Goal: Task Accomplishment & Management: Complete application form

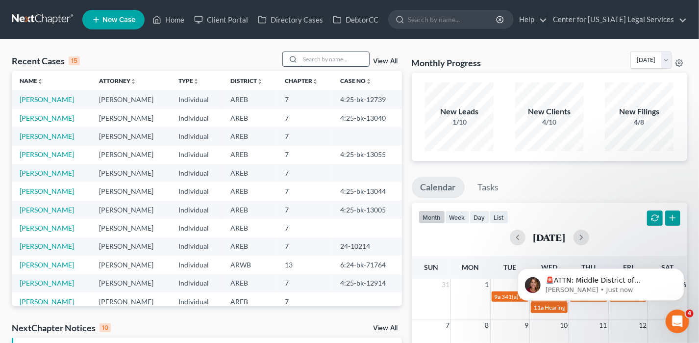
click at [311, 60] on input "search" at bounding box center [335, 59] width 69 height 14
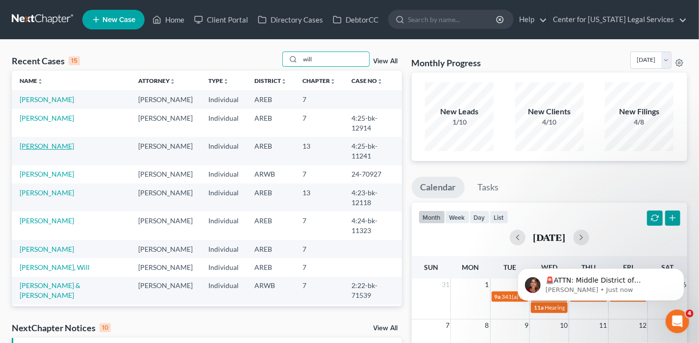
type input "will"
click at [60, 142] on link "[PERSON_NAME]" at bounding box center [47, 146] width 54 height 8
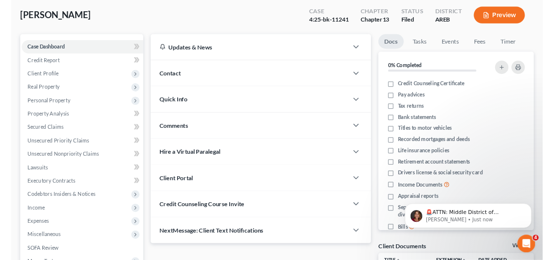
scroll to position [49, 0]
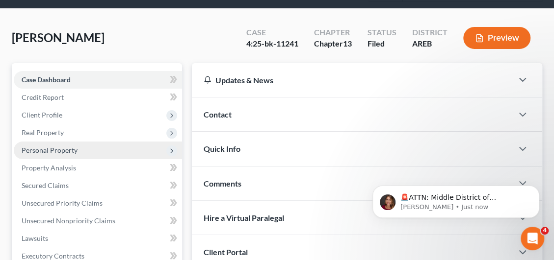
click at [46, 152] on span "Personal Property" at bounding box center [50, 150] width 56 height 8
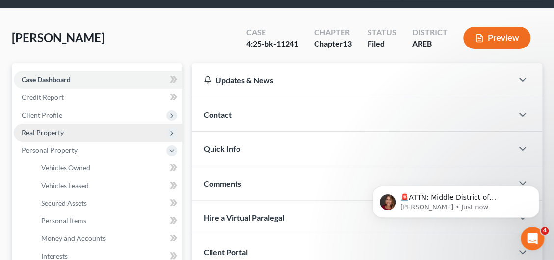
click at [69, 129] on span "Real Property" at bounding box center [98, 133] width 168 height 18
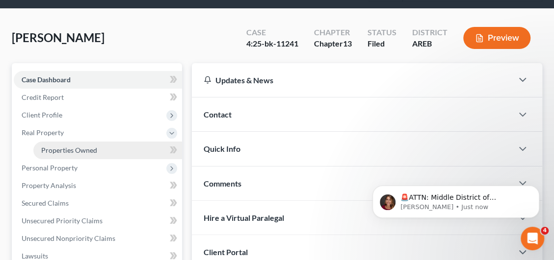
click at [71, 150] on span "Properties Owned" at bounding box center [69, 150] width 56 height 8
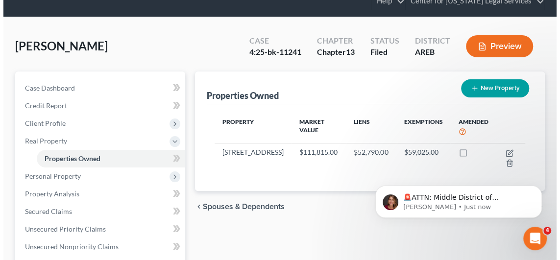
scroll to position [98, 0]
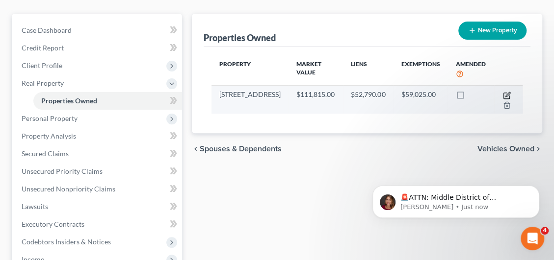
click at [505, 93] on icon "button" at bounding box center [507, 96] width 8 height 8
select select "2"
select select "0"
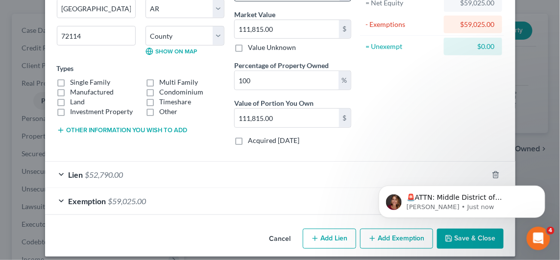
scroll to position [117, 0]
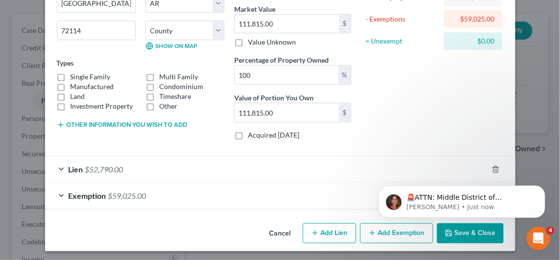
click at [89, 194] on span "Exemption" at bounding box center [88, 195] width 38 height 9
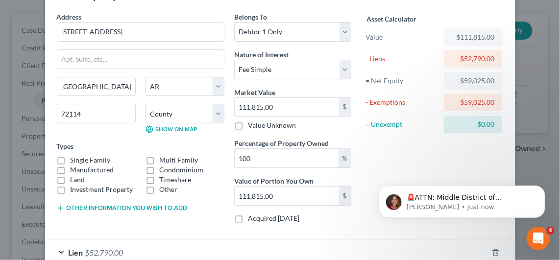
scroll to position [19, 0]
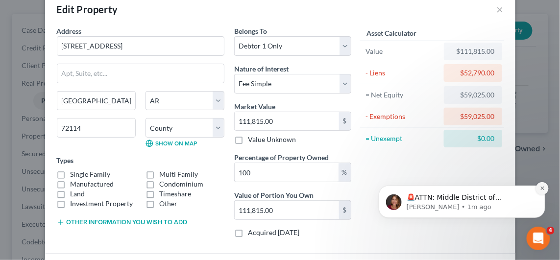
click at [542, 187] on icon "Dismiss notification" at bounding box center [541, 187] width 3 height 3
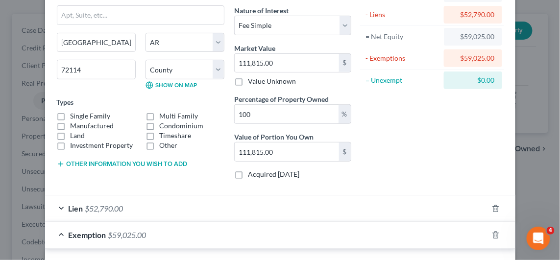
scroll to position [245, 0]
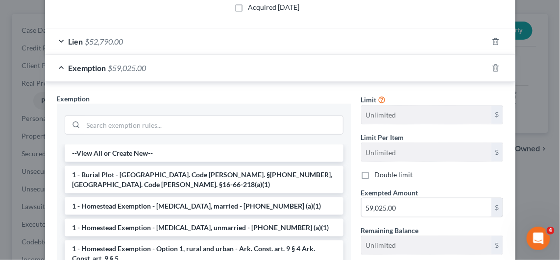
click at [177, 65] on div "Exemption $59,025.00" at bounding box center [266, 68] width 443 height 26
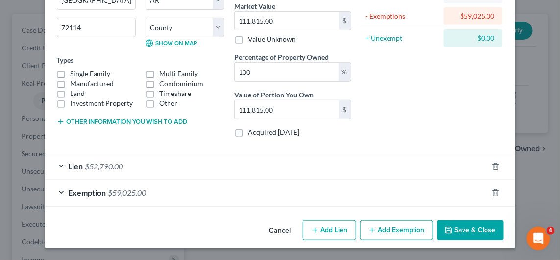
scroll to position [117, 0]
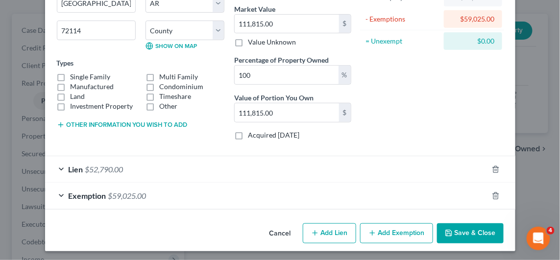
click at [63, 190] on div "Exemption $59,025.00" at bounding box center [266, 196] width 443 height 26
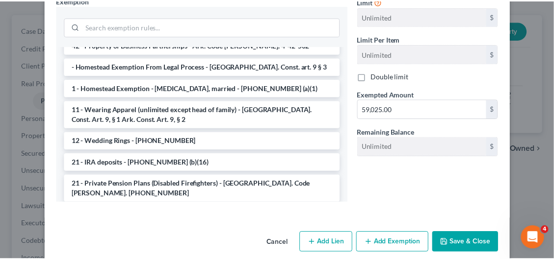
scroll to position [736, 0]
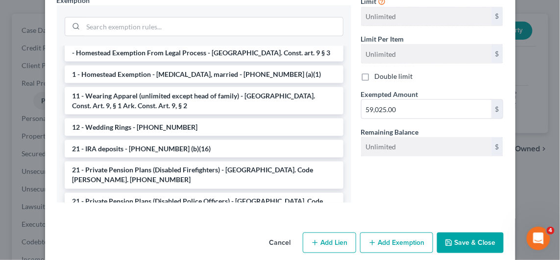
click at [282, 235] on button "Cancel" at bounding box center [280, 244] width 37 height 20
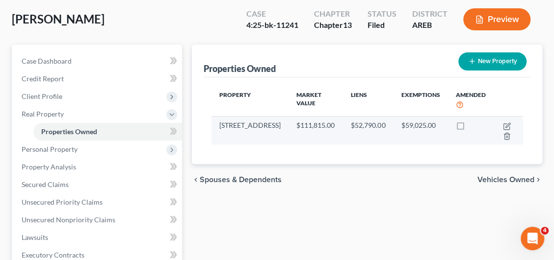
scroll to position [98, 0]
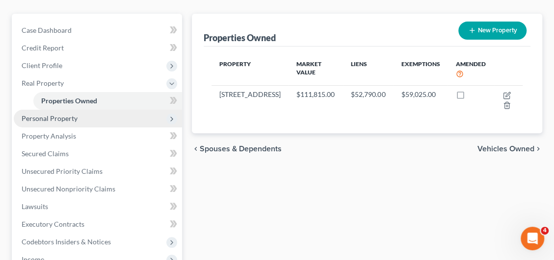
click at [65, 120] on span "Personal Property" at bounding box center [50, 118] width 56 height 8
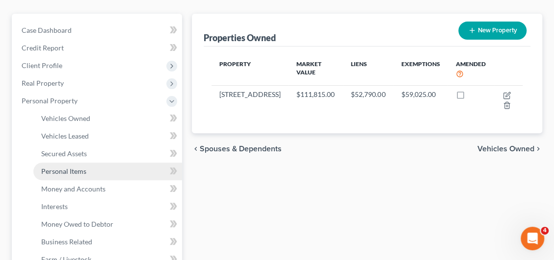
click at [73, 170] on span "Personal Items" at bounding box center [63, 171] width 45 height 8
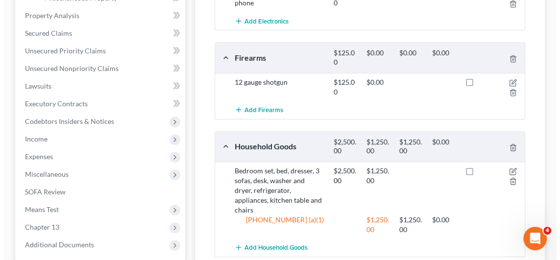
scroll to position [392, 0]
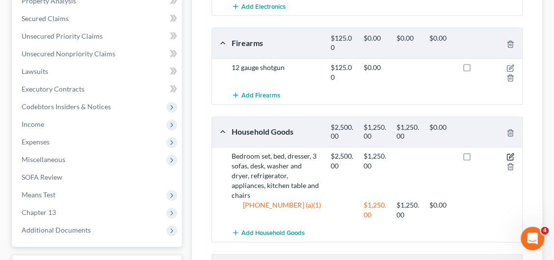
click at [507, 154] on icon "button" at bounding box center [510, 157] width 8 height 8
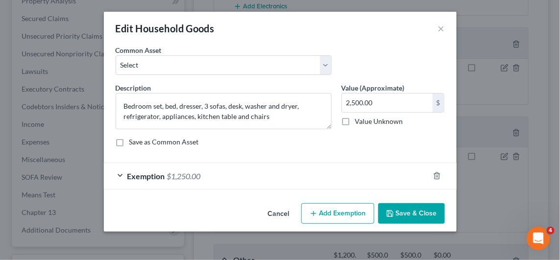
click at [146, 176] on span "Exemption" at bounding box center [146, 176] width 38 height 9
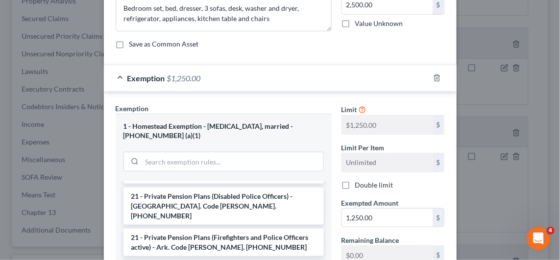
scroll to position [196, 0]
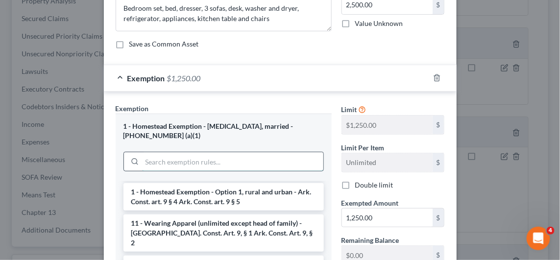
click at [188, 156] on input "search" at bounding box center [232, 161] width 181 height 19
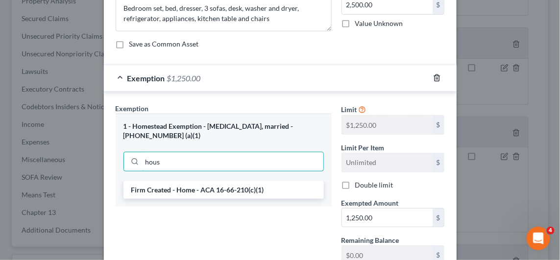
type input "hous"
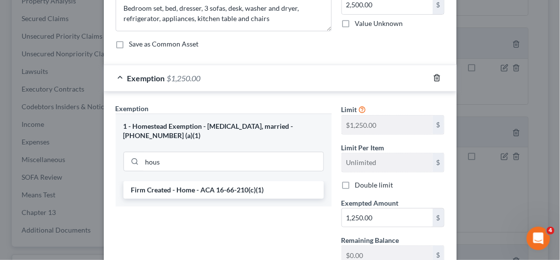
click at [435, 77] on icon "button" at bounding box center [437, 78] width 4 height 6
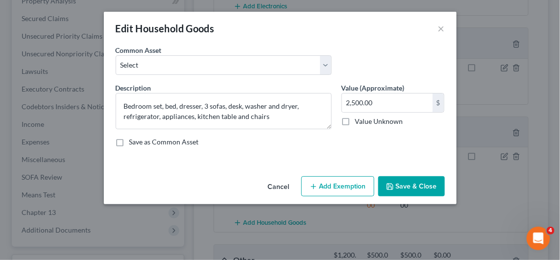
click at [329, 190] on button "Add Exemption" at bounding box center [338, 187] width 73 height 21
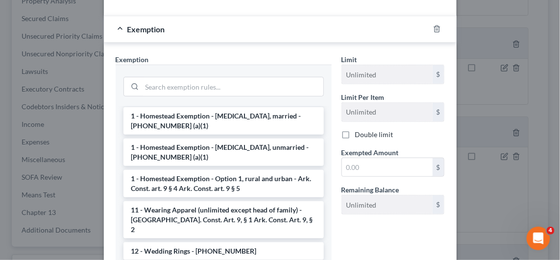
scroll to position [147, 0]
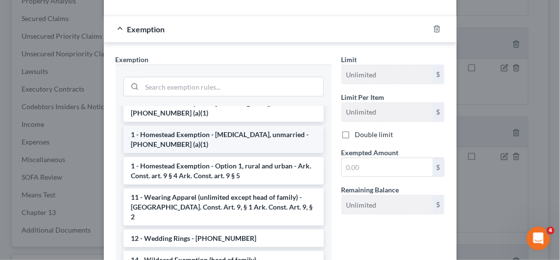
drag, startPoint x: 188, startPoint y: 130, endPoint x: 178, endPoint y: 131, distance: 10.3
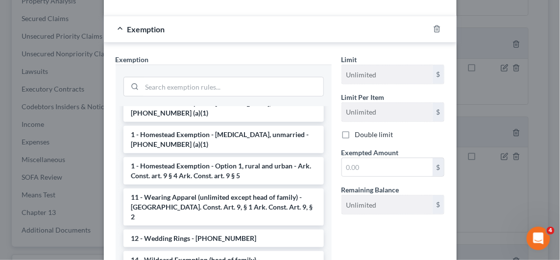
drag, startPoint x: 178, startPoint y: 131, endPoint x: 155, endPoint y: 251, distance: 121.7
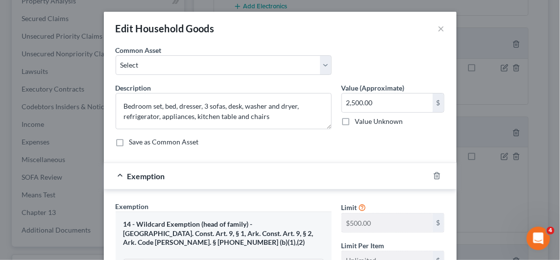
scroll to position [98, 0]
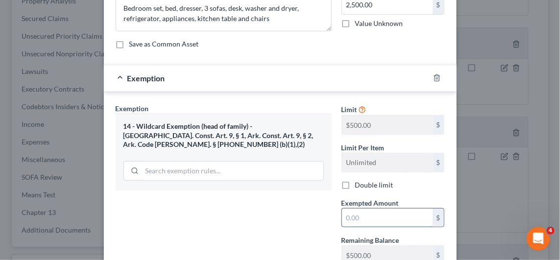
click at [377, 209] on input "text" at bounding box center [387, 218] width 91 height 19
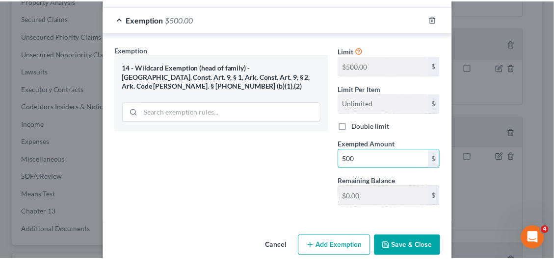
scroll to position [170, 0]
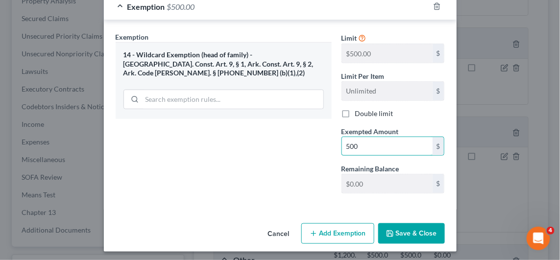
type input "500"
click at [438, 231] on button "Save & Close" at bounding box center [412, 234] width 67 height 21
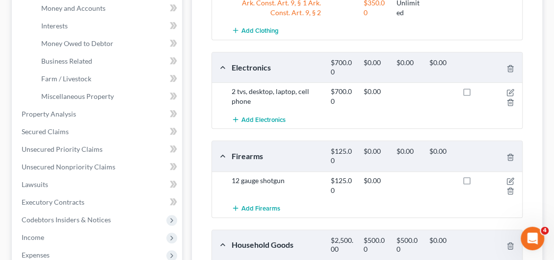
scroll to position [83, 0]
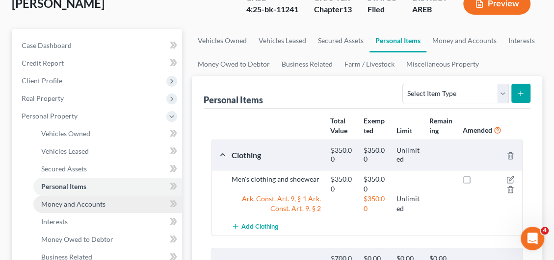
click at [74, 204] on span "Money and Accounts" at bounding box center [73, 204] width 64 height 8
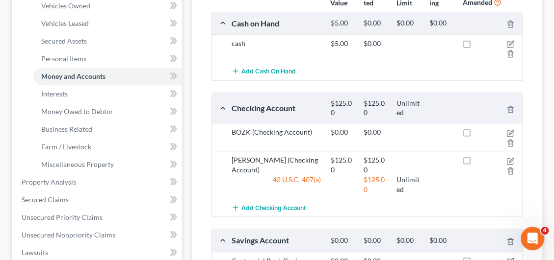
scroll to position [196, 0]
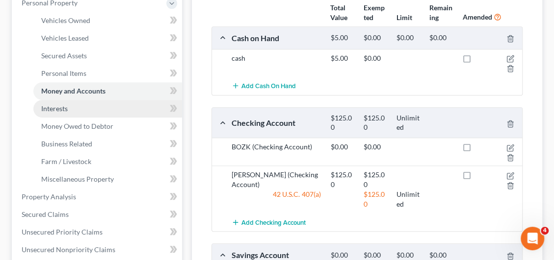
click at [64, 111] on span "Interests" at bounding box center [54, 108] width 26 height 8
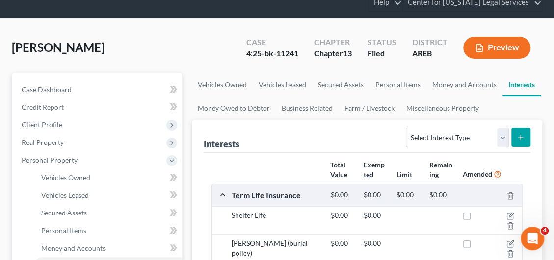
scroll to position [98, 0]
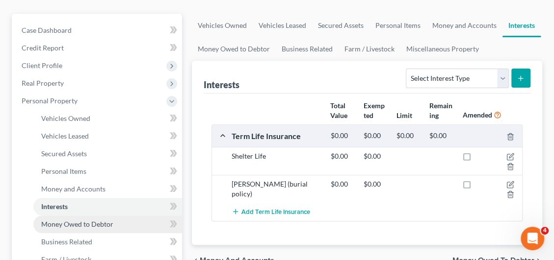
click at [56, 225] on span "Money Owed to Debtor" at bounding box center [77, 224] width 72 height 8
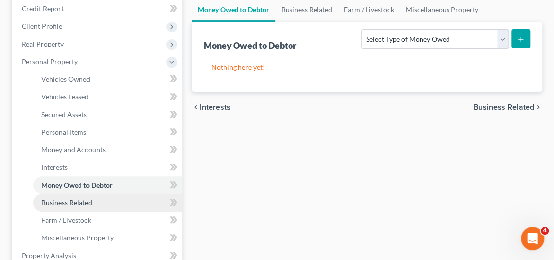
scroll to position [49, 0]
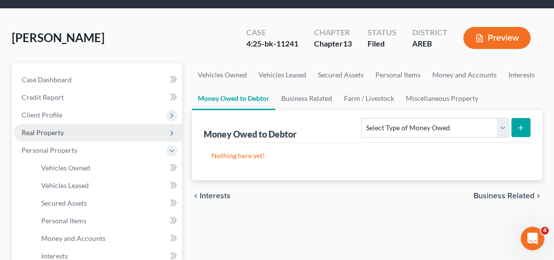
click at [59, 135] on span "Real Property" at bounding box center [98, 133] width 168 height 18
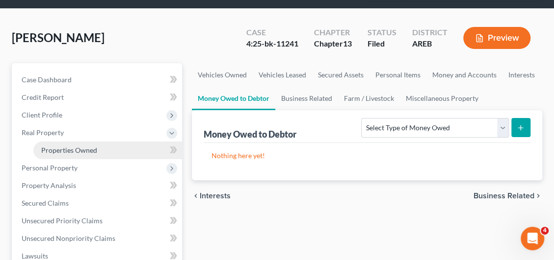
click at [76, 152] on span "Properties Owned" at bounding box center [69, 150] width 56 height 8
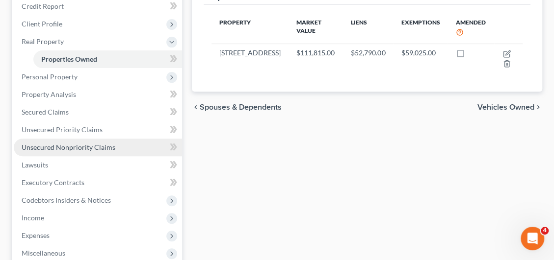
scroll to position [98, 0]
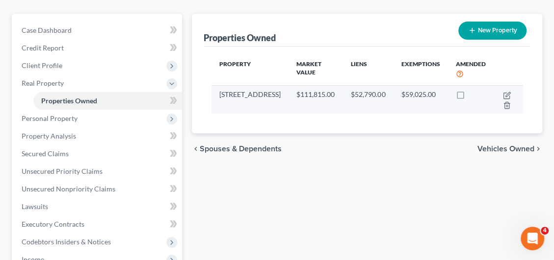
click at [292, 94] on td "$111,815.00" at bounding box center [315, 99] width 54 height 28
click at [291, 96] on td "$111,815.00" at bounding box center [315, 99] width 54 height 28
drag, startPoint x: 291, startPoint y: 96, endPoint x: 388, endPoint y: 95, distance: 97.1
click at [393, 95] on td "$59,025.00" at bounding box center [420, 99] width 54 height 28
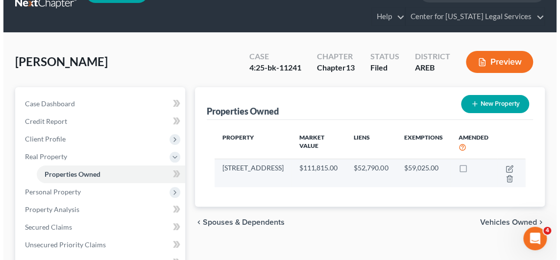
scroll to position [0, 0]
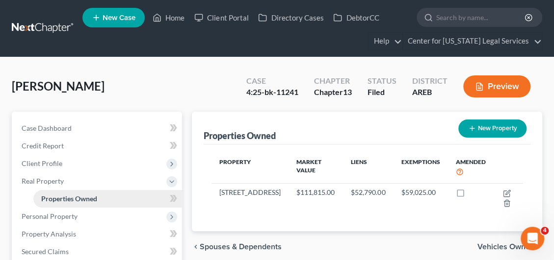
click at [57, 202] on span "Properties Owned" at bounding box center [69, 199] width 56 height 8
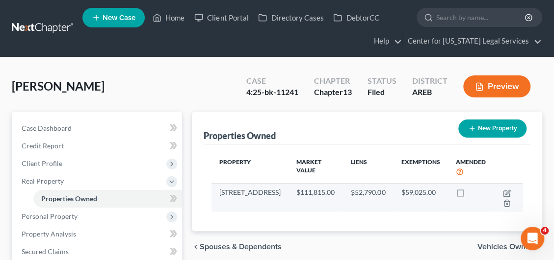
click at [422, 192] on td "$59,025.00" at bounding box center [420, 197] width 54 height 28
click at [507, 191] on icon "button" at bounding box center [507, 194] width 8 height 8
select select "2"
select select "59"
select select "0"
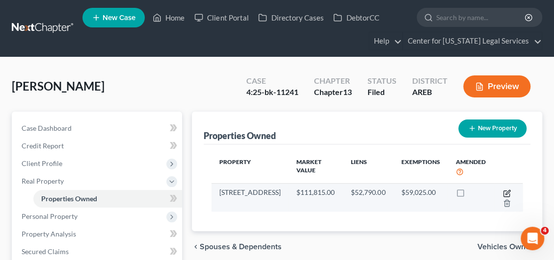
select select "0"
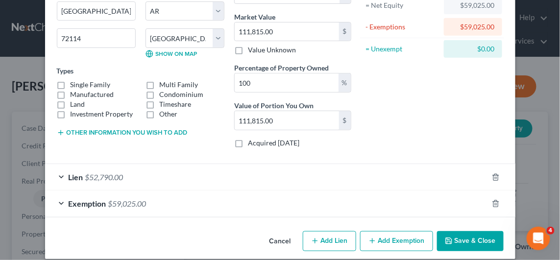
scroll to position [117, 0]
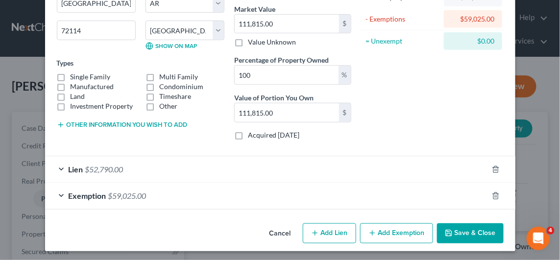
click at [102, 194] on span "Exemption" at bounding box center [88, 195] width 38 height 9
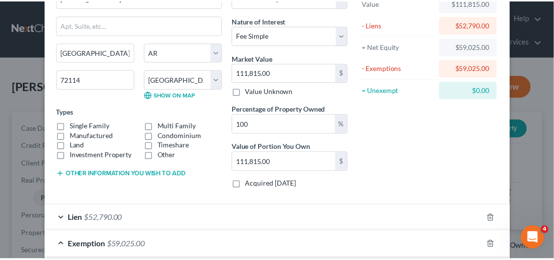
scroll to position [19, 0]
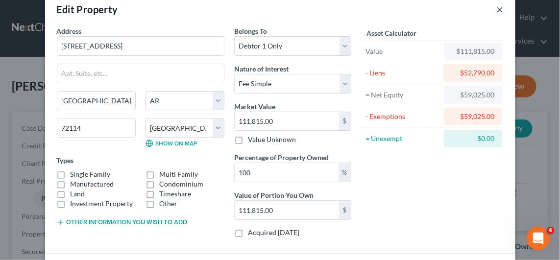
click at [497, 9] on button "×" at bounding box center [500, 9] width 7 height 12
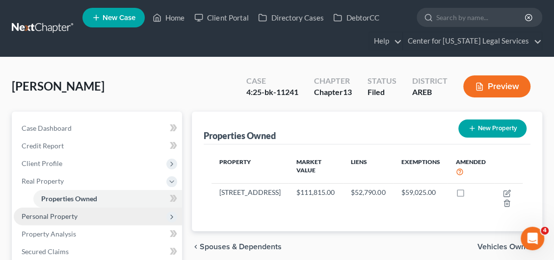
click at [58, 219] on span "Personal Property" at bounding box center [50, 216] width 56 height 8
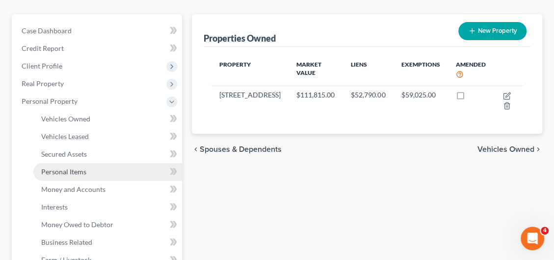
scroll to position [98, 0]
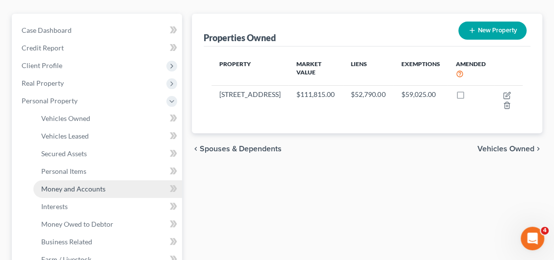
click at [68, 186] on span "Money and Accounts" at bounding box center [73, 189] width 64 height 8
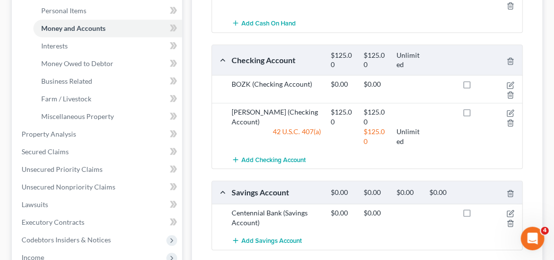
scroll to position [245, 0]
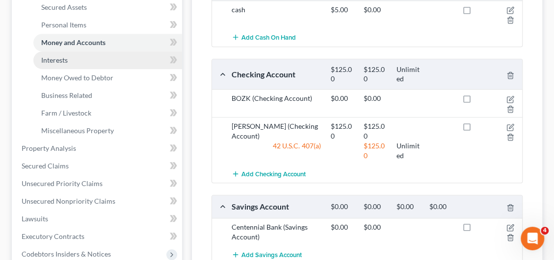
click at [70, 59] on link "Interests" at bounding box center [107, 60] width 149 height 18
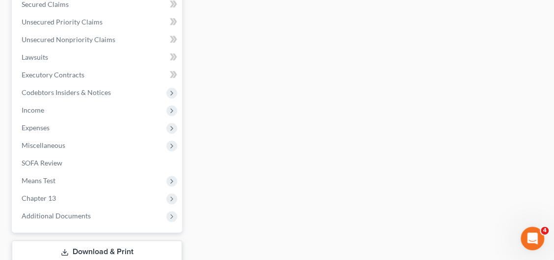
scroll to position [392, 0]
